Goal: Transaction & Acquisition: Purchase product/service

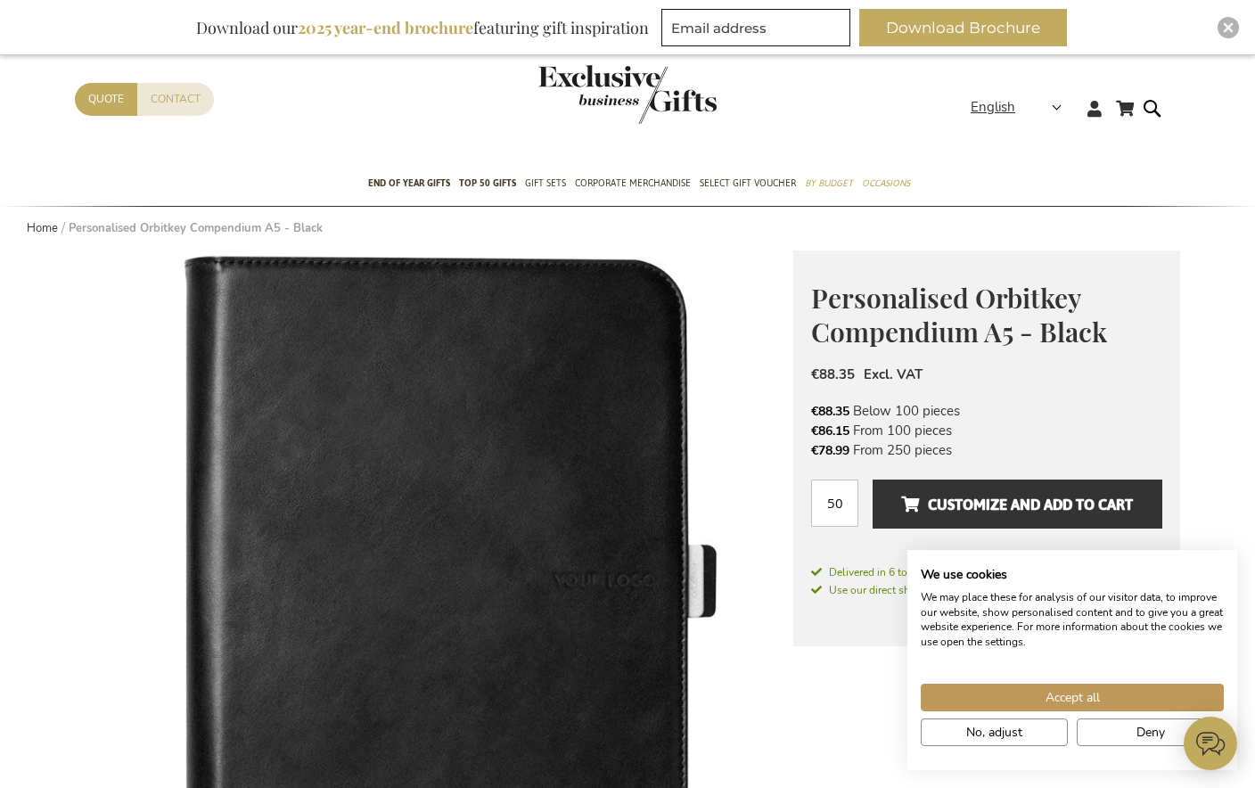
scroll to position [45, 0]
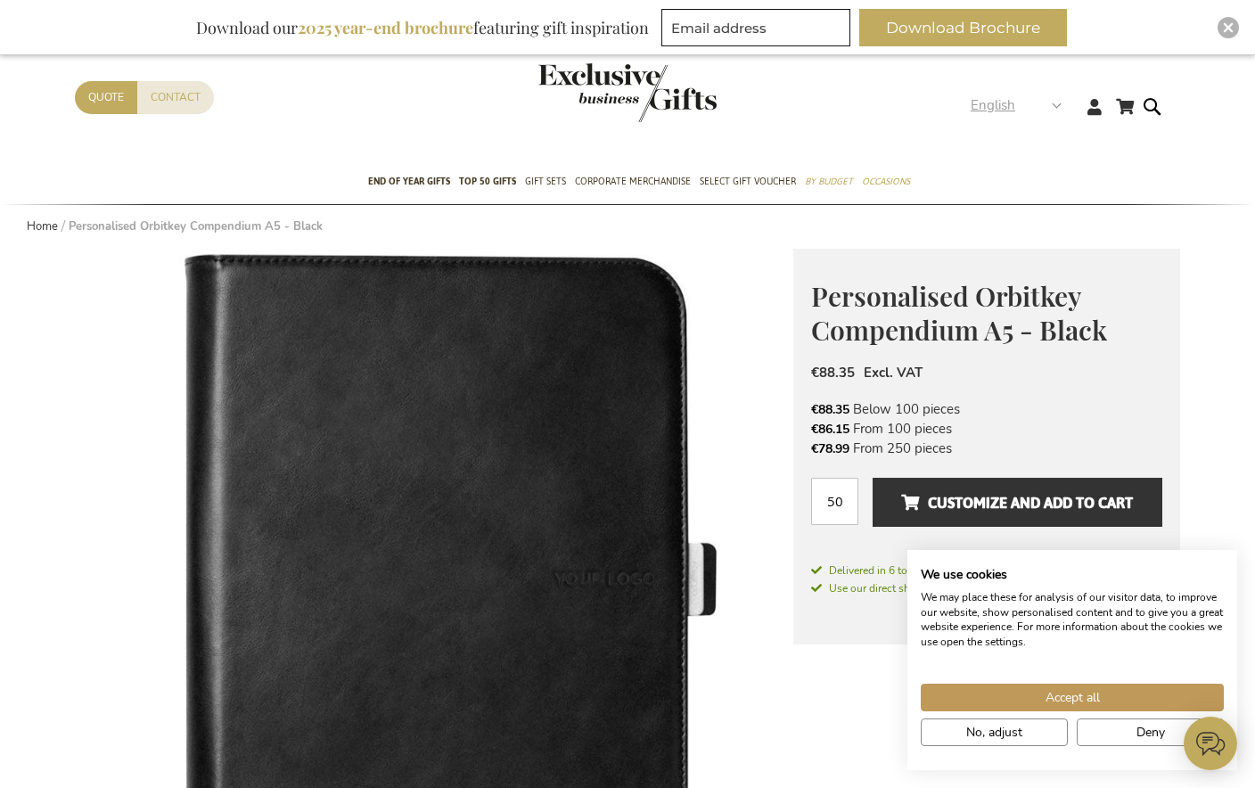
click at [1005, 113] on span "English" at bounding box center [992, 105] width 45 height 20
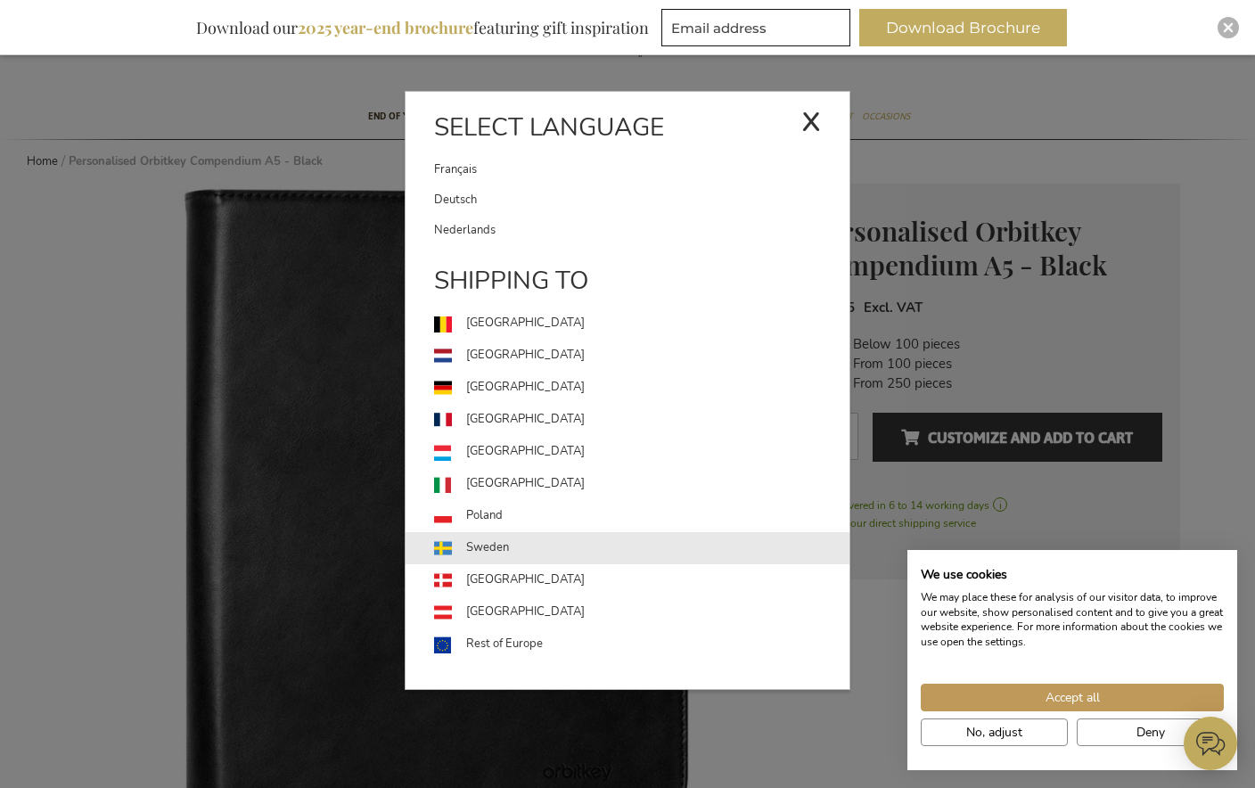
scroll to position [106, 0]
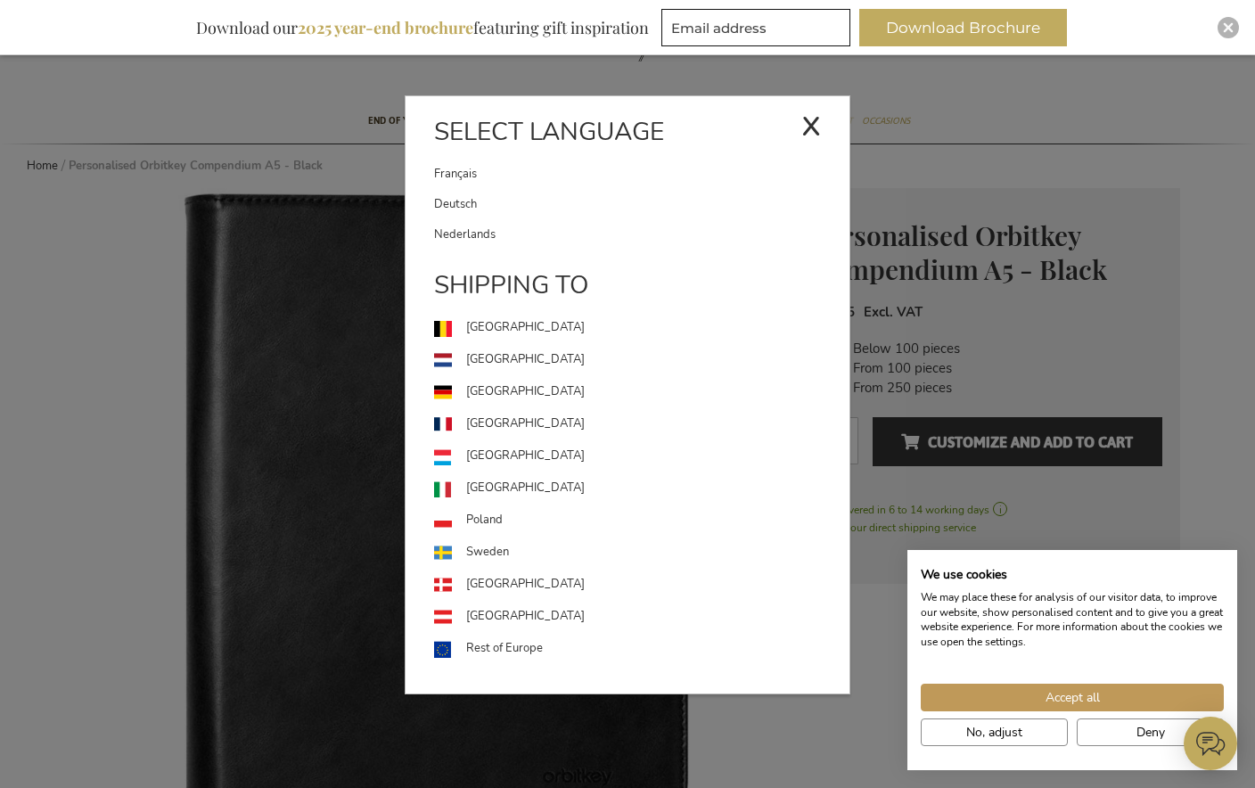
drag, startPoint x: 816, startPoint y: 130, endPoint x: 868, endPoint y: 204, distance: 90.2
click at [817, 131] on div "x" at bounding box center [811, 123] width 20 height 53
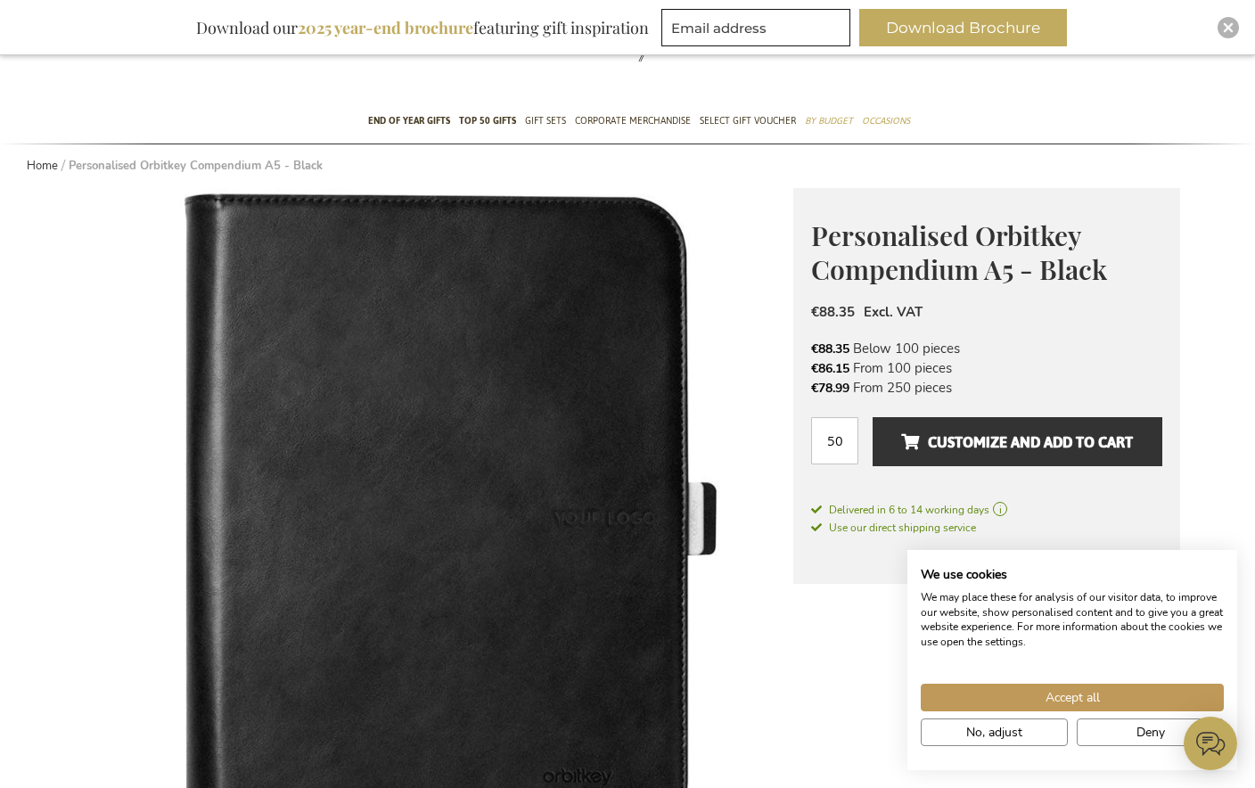
drag, startPoint x: 795, startPoint y: 748, endPoint x: 802, endPoint y: 737, distance: 13.6
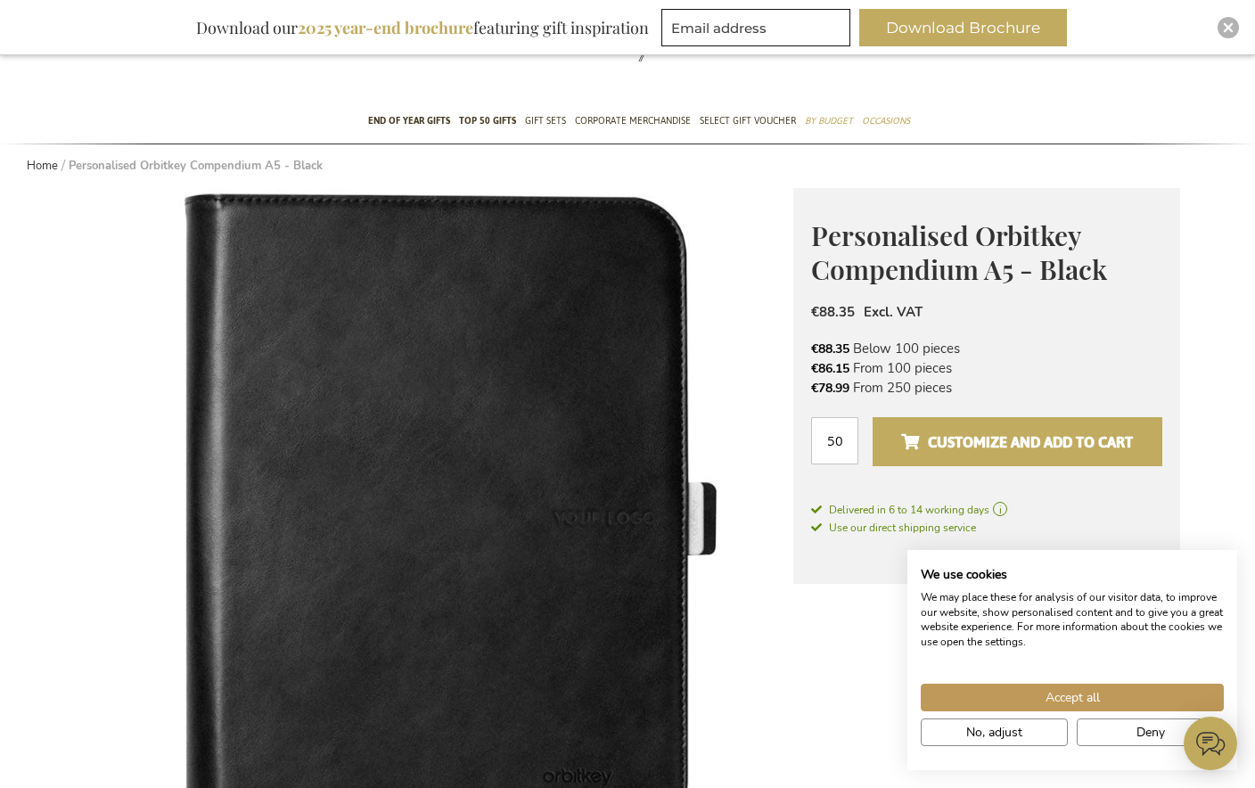
click at [954, 459] on button "Customize and add to cart" at bounding box center [1017, 441] width 290 height 49
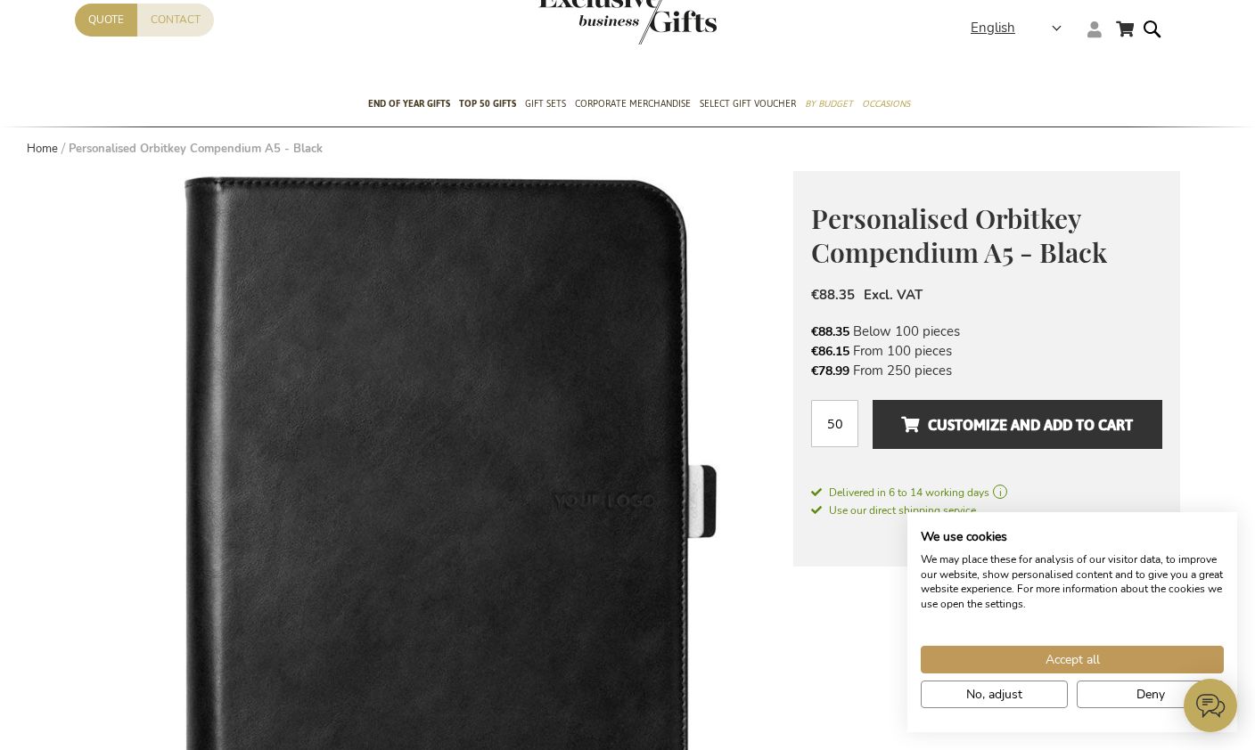
scroll to position [67, 0]
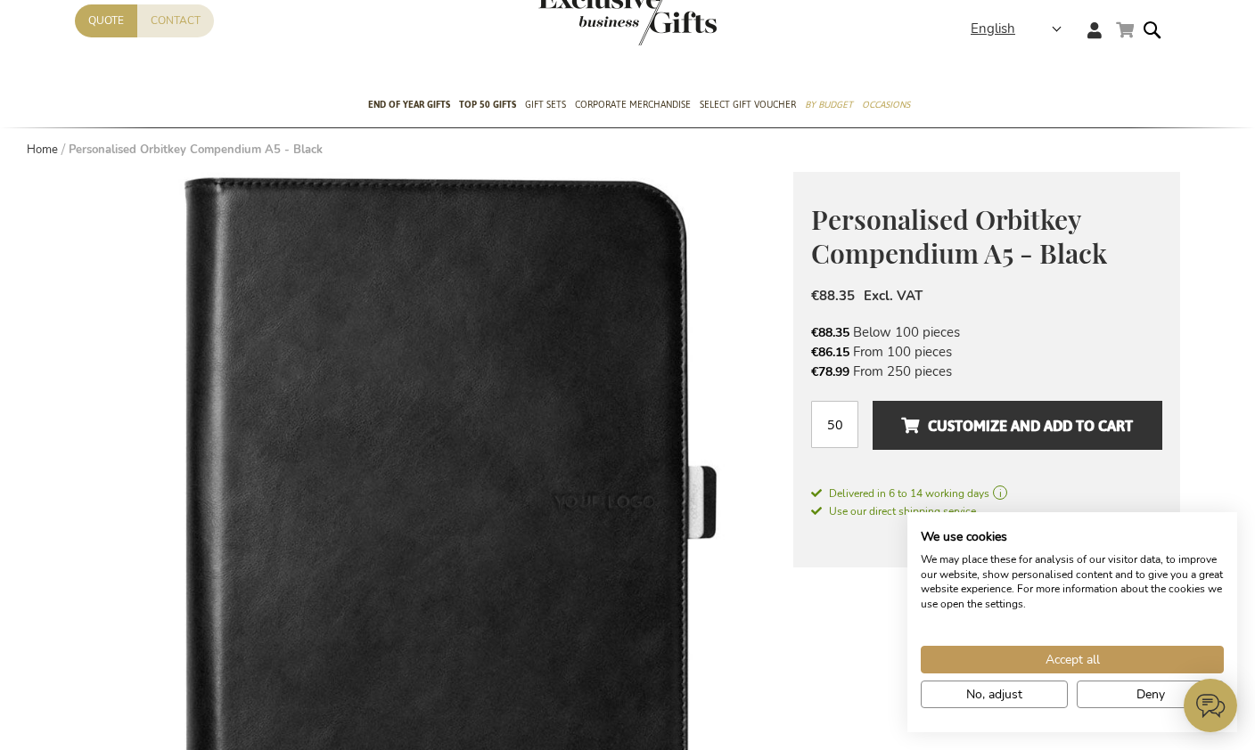
click at [1118, 33] on link "My Cart" at bounding box center [1125, 30] width 18 height 22
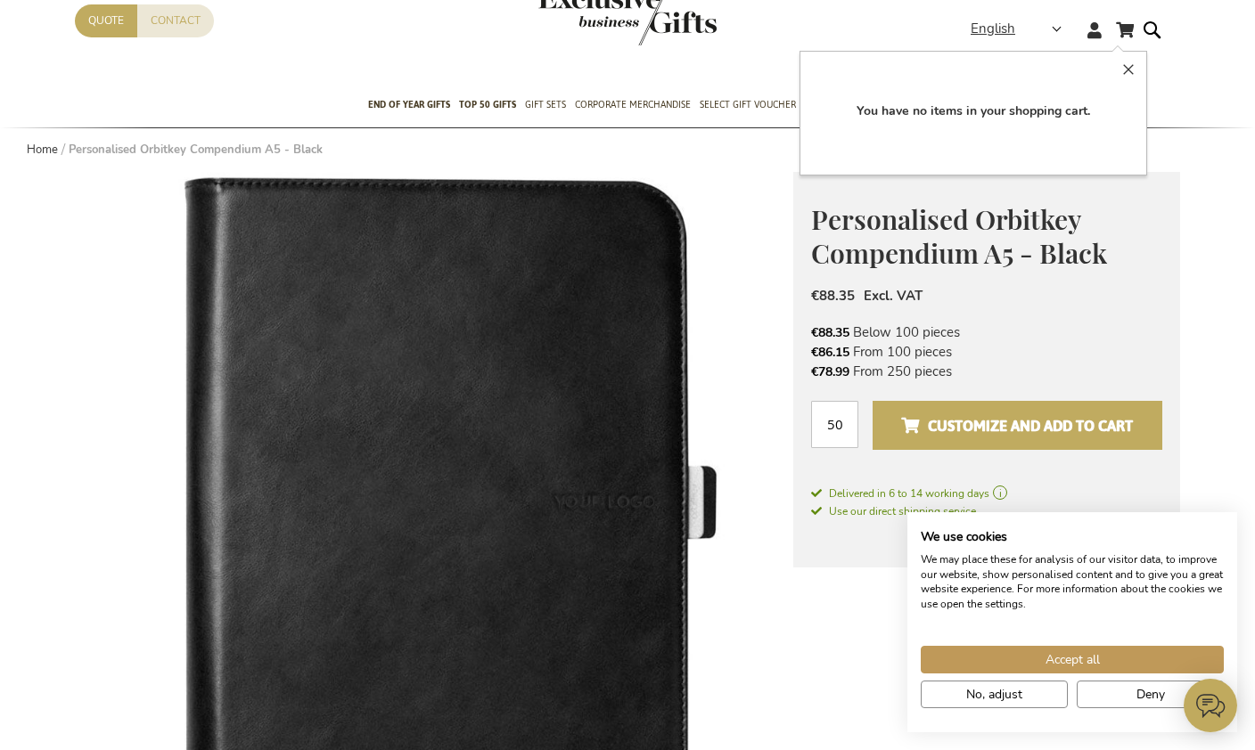
click at [916, 429] on span "Customize and add to cart" at bounding box center [1017, 426] width 232 height 29
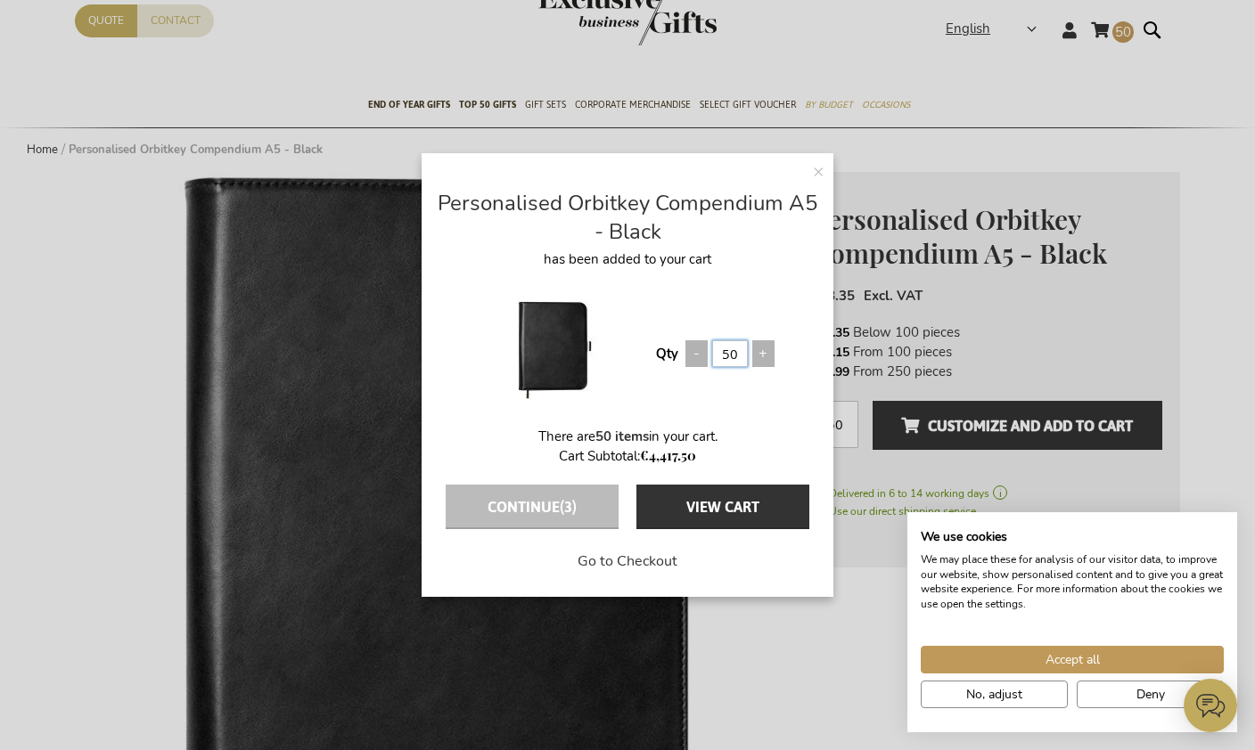
drag, startPoint x: 732, startPoint y: 360, endPoint x: 796, endPoint y: 375, distance: 65.9
click at [732, 360] on input "50" at bounding box center [730, 353] width 36 height 27
type input "0"
type input "1"
click at [644, 409] on div at bounding box center [553, 353] width 206 height 148
